Goal: Task Accomplishment & Management: Complete application form

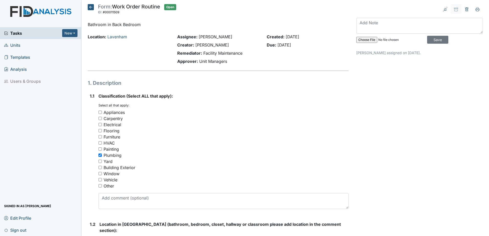
click at [90, 7] on icon at bounding box center [91, 7] width 6 height 6
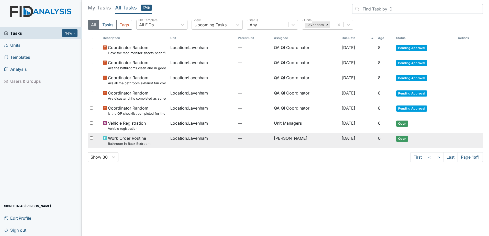
click at [196, 137] on span "Location : Lavenham" at bounding box center [189, 138] width 38 height 6
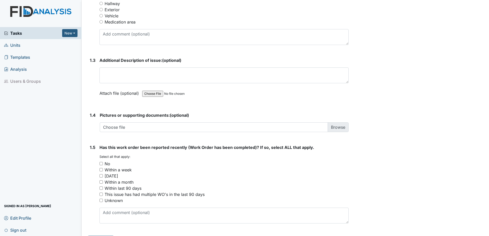
scroll to position [306, 0]
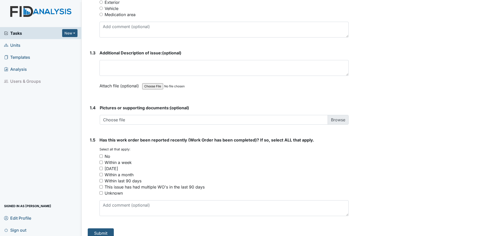
click at [102, 155] on input "No" at bounding box center [101, 156] width 3 height 3
checkbox input "true"
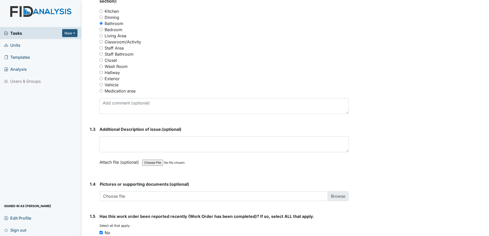
scroll to position [230, 0]
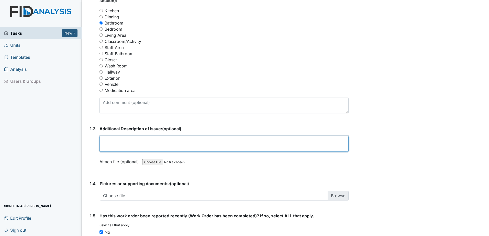
click at [161, 144] on textarea at bounding box center [224, 144] width 249 height 16
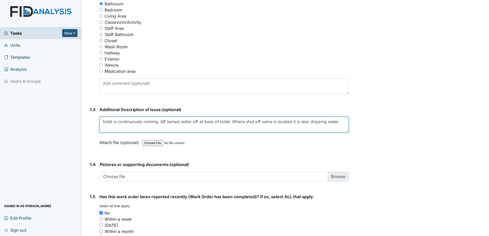
scroll to position [306, 0]
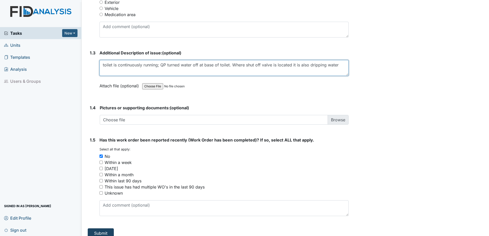
type textarea "toilet is continuously running; QP turned water off at base of toilet. Where sh…"
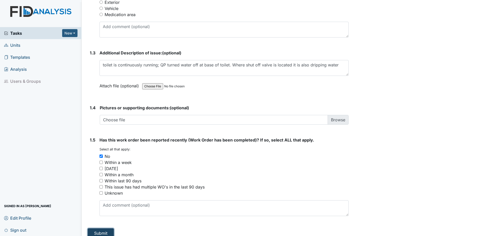
click at [103, 229] on button "Submit" at bounding box center [101, 234] width 26 height 10
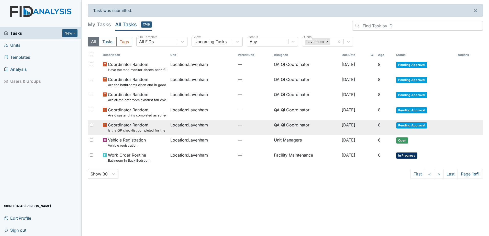
click at [148, 126] on span "Coordinator Random Is the QP checklist completed for the most recent month?" at bounding box center [137, 127] width 58 height 11
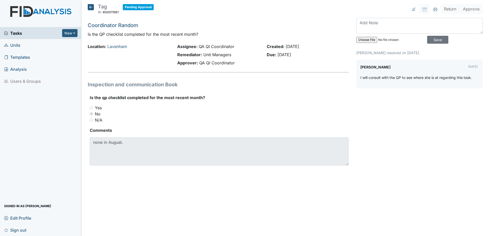
click at [90, 7] on icon at bounding box center [91, 7] width 6 height 6
